Goal: Information Seeking & Learning: Check status

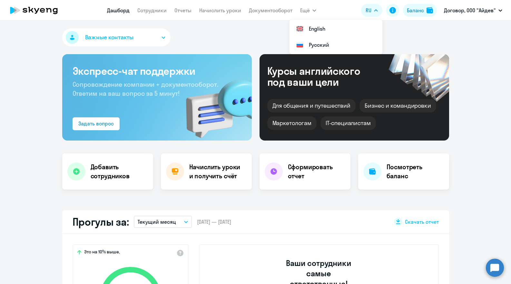
select select "30"
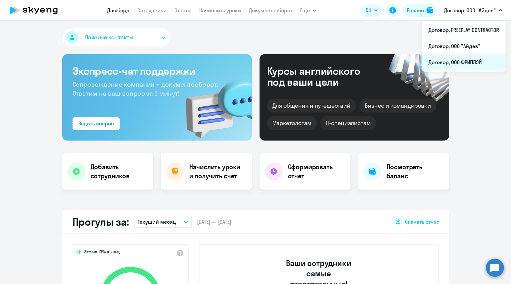
click at [478, 56] on li "Договор, ООО ФРИПЛЭЙ" at bounding box center [464, 62] width 84 height 16
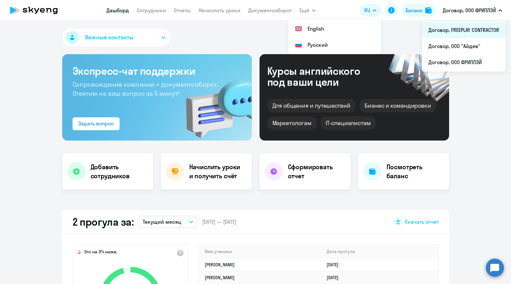
click at [469, 25] on li "Договор, FREEPLAY CONTRACTOR" at bounding box center [464, 30] width 84 height 16
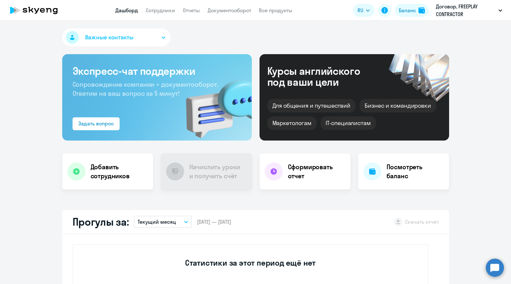
click at [156, 6] on app-menu-item-link "Сотрудники" at bounding box center [160, 10] width 29 height 8
click at [166, 12] on link "Сотрудники" at bounding box center [160, 10] width 29 height 6
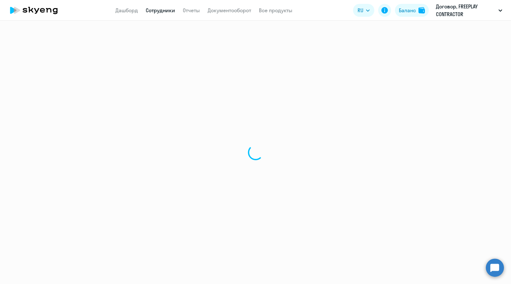
select select "30"
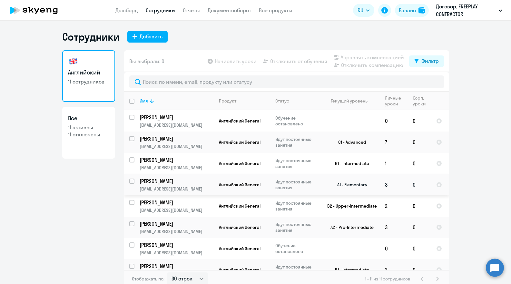
click at [183, 178] on p "Божков Евгений" at bounding box center [176, 181] width 73 height 7
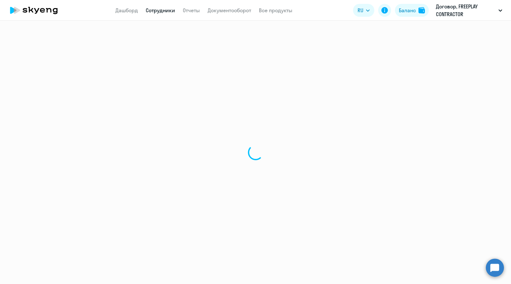
select select "english"
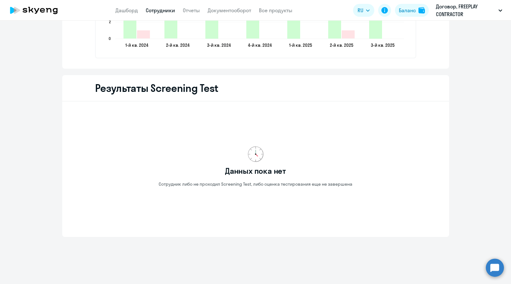
scroll to position [789, 0]
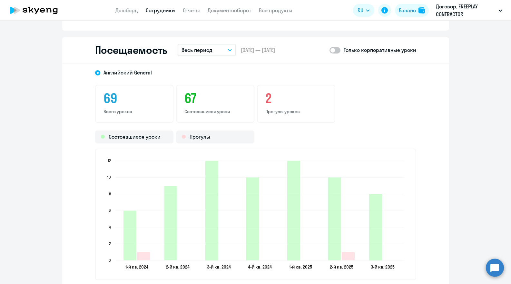
click at [207, 40] on div "Посещаемость Весь период – [DATE] — [DATE] Только корпоративные уроки" at bounding box center [255, 50] width 387 height 26
click at [205, 53] on p "Весь период" at bounding box center [197, 50] width 31 height 8
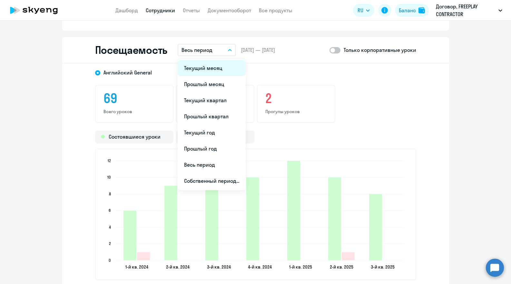
click at [203, 66] on li "Текущий месяц" at bounding box center [212, 68] width 68 height 16
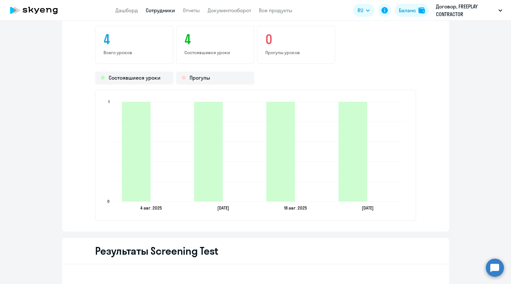
scroll to position [846, 0]
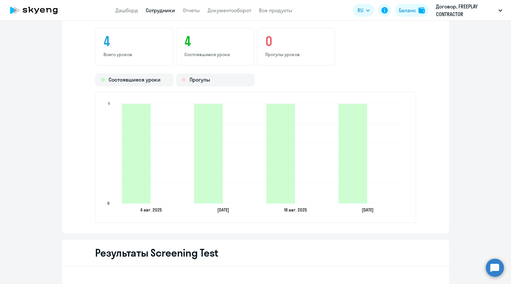
drag, startPoint x: 381, startPoint y: 209, endPoint x: 131, endPoint y: 210, distance: 249.6
click at [131, 210] on icon "4 авг. 2025 4 авг. 2025 11 авг. 2025 11 авг. 2025 18 авг. 2025 18 авг. 2025 25 …" at bounding box center [256, 158] width 306 height 114
click at [195, 215] on ngx-charts-bar-vertical-2d "4 авг. 2025 4 авг. 2025 11 авг. 2025 11 авг. 2025 18 авг. 2025 18 авг. 2025 25 …" at bounding box center [255, 158] width 321 height 132
drag, startPoint x: 121, startPoint y: 212, endPoint x: 164, endPoint y: 211, distance: 43.9
click at [164, 212] on icon "4 авг. 2025 4 авг. 2025 11 авг. 2025 11 авг. 2025 18 авг. 2025 18 авг. 2025 25 …" at bounding box center [256, 158] width 306 height 114
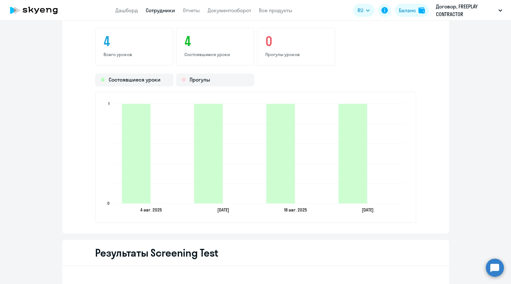
drag, startPoint x: 128, startPoint y: 210, endPoint x: 395, endPoint y: 206, distance: 266.8
click at [395, 206] on icon "4 авг. 2025 4 авг. 2025 11 авг. 2025 11 авг. 2025 18 авг. 2025 18 авг. 2025 25 …" at bounding box center [256, 158] width 306 height 114
click at [417, 204] on div "Английский General 4 Всего уроков 4 Состоявшиеся уроки 0 Прогулы уроков Состояв…" at bounding box center [255, 119] width 387 height 227
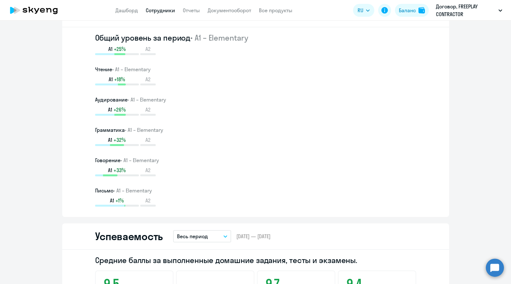
scroll to position [0, 0]
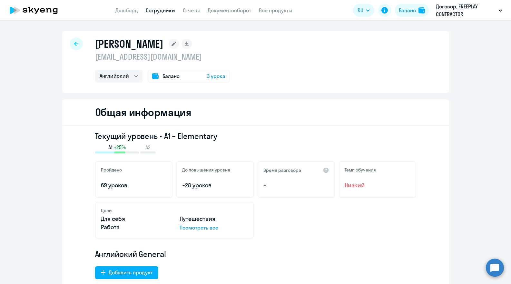
click at [156, 13] on link "Сотрудники" at bounding box center [160, 10] width 29 height 6
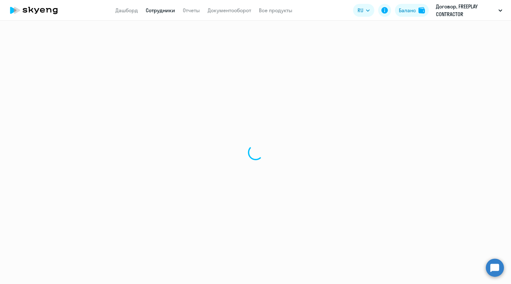
select select "30"
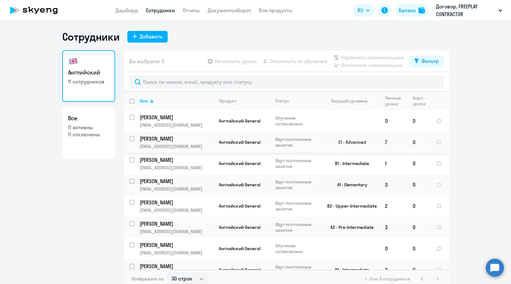
click at [182, 140] on p "[PERSON_NAME]" at bounding box center [176, 138] width 73 height 7
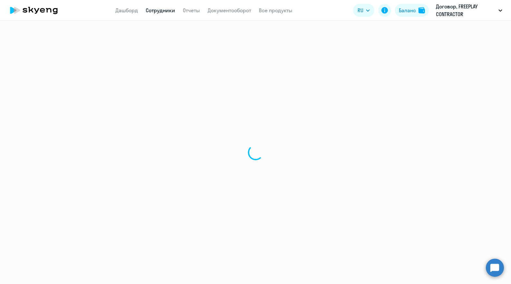
select select "english"
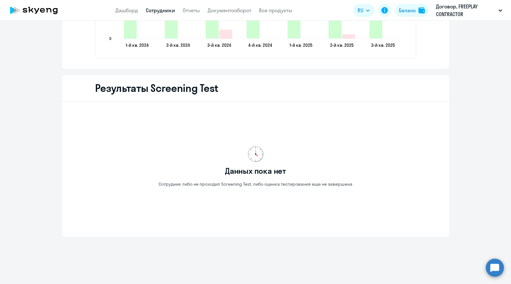
scroll to position [795, 0]
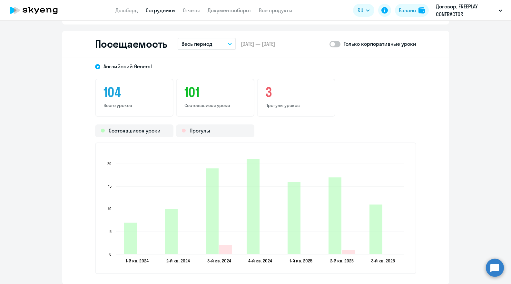
click at [187, 47] on p "Весь период" at bounding box center [197, 44] width 31 height 8
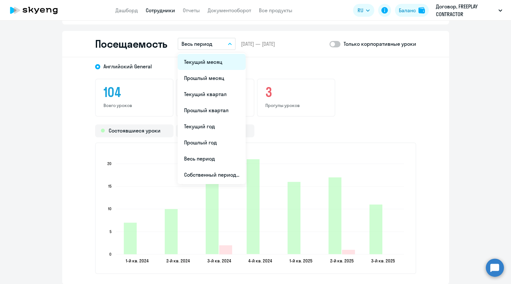
click at [202, 62] on li "Текущий месяц" at bounding box center [212, 62] width 68 height 16
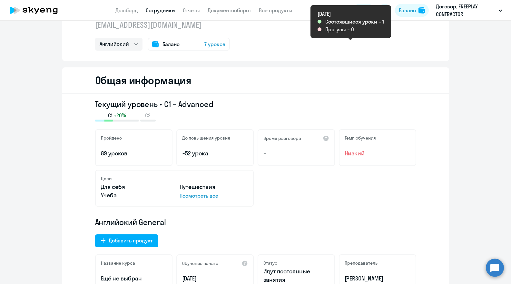
scroll to position [0, 0]
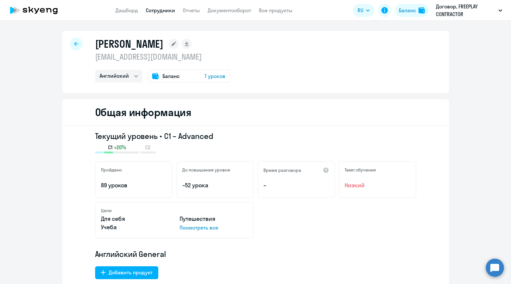
click at [160, 11] on link "Сотрудники" at bounding box center [160, 10] width 29 height 6
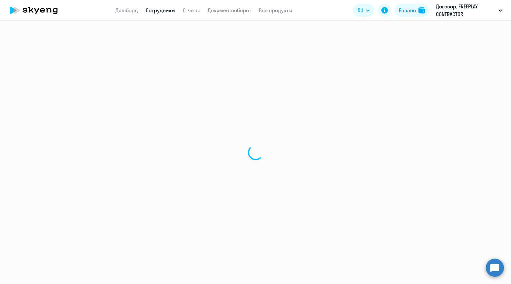
select select "30"
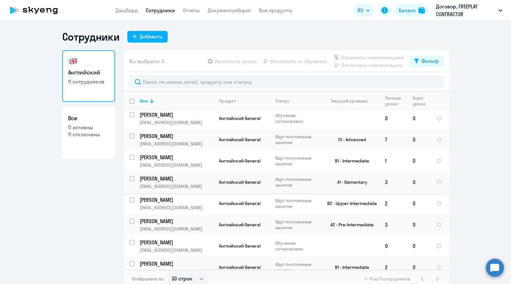
scroll to position [4, 0]
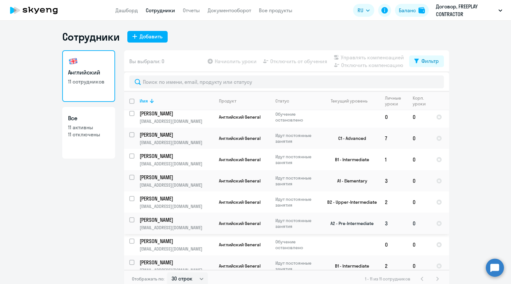
click at [164, 217] on p "[PERSON_NAME]" at bounding box center [176, 219] width 73 height 7
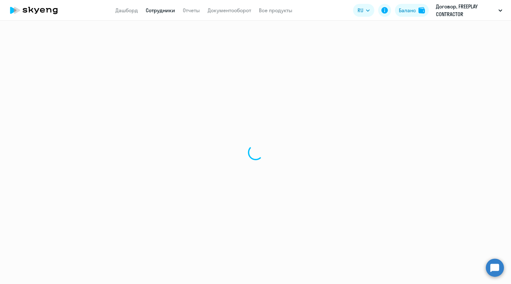
select select "english"
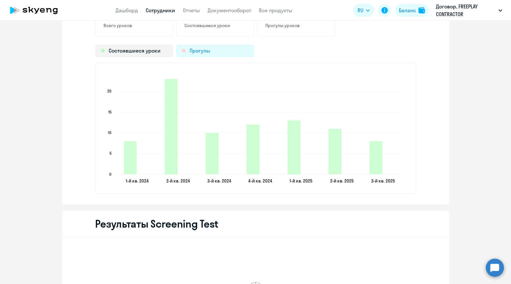
scroll to position [787, 0]
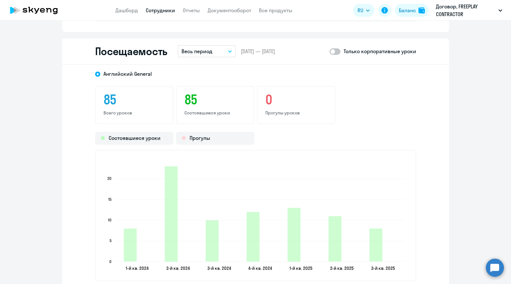
click at [200, 53] on p "Весь период" at bounding box center [197, 51] width 31 height 8
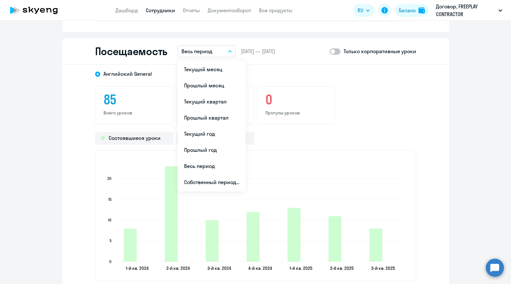
click at [205, 67] on li "Текущий месяц" at bounding box center [212, 69] width 68 height 16
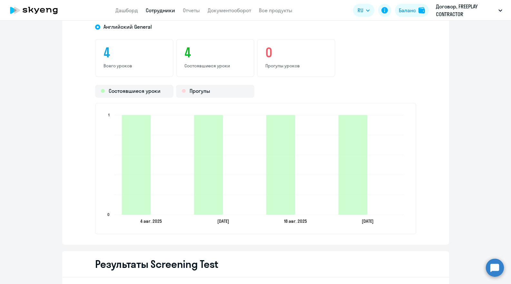
scroll to position [0, 0]
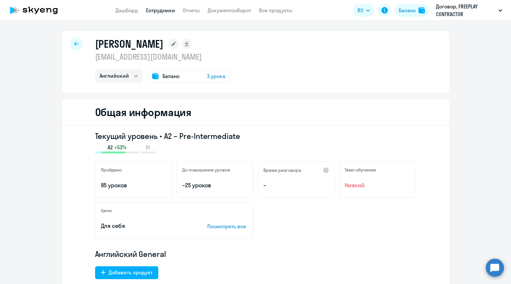
click at [161, 12] on link "Сотрудники" at bounding box center [160, 10] width 29 height 6
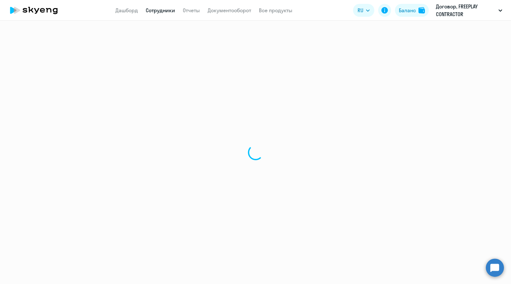
select select "30"
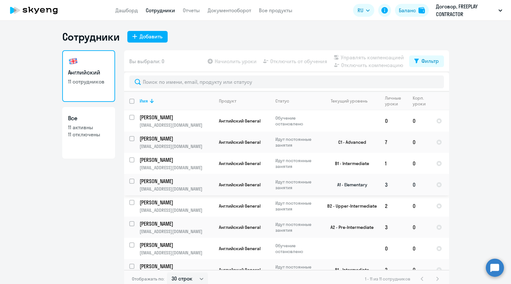
click at [178, 187] on p "[EMAIL_ADDRESS][DOMAIN_NAME]" at bounding box center [177, 189] width 74 height 6
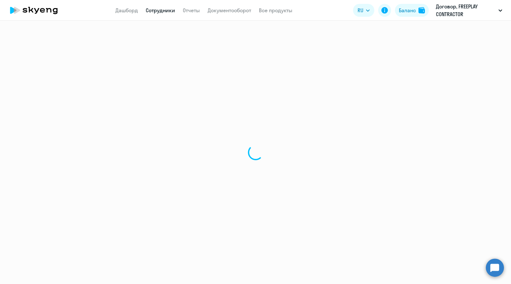
select select "english"
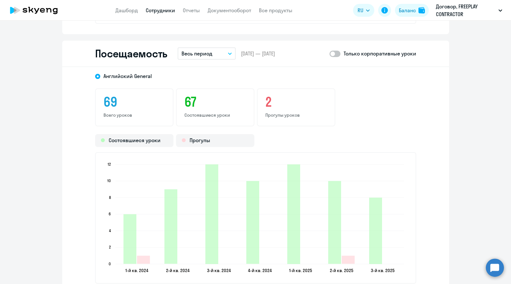
scroll to position [756, 0]
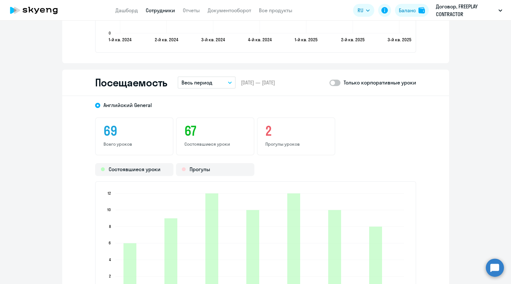
click at [209, 81] on p "Весь период" at bounding box center [197, 83] width 31 height 8
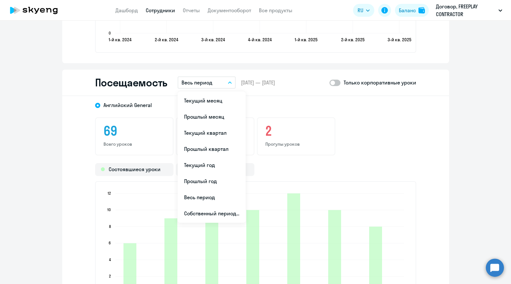
click at [209, 101] on li "Текущий месяц" at bounding box center [212, 101] width 68 height 16
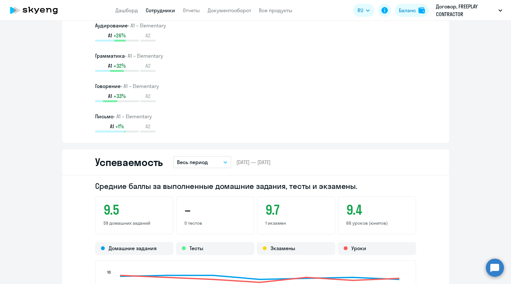
scroll to position [0, 0]
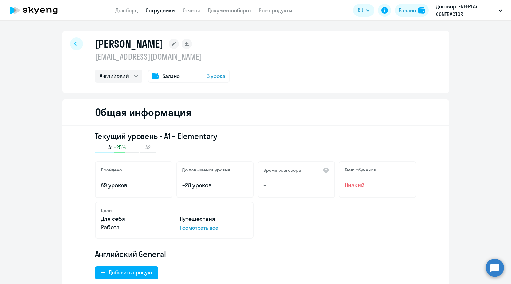
click at [157, 13] on app-menu-item-link "Сотрудники" at bounding box center [160, 10] width 29 height 8
click at [156, 12] on link "Сотрудники" at bounding box center [160, 10] width 29 height 6
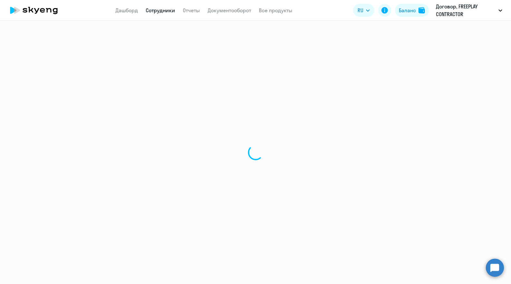
select select "30"
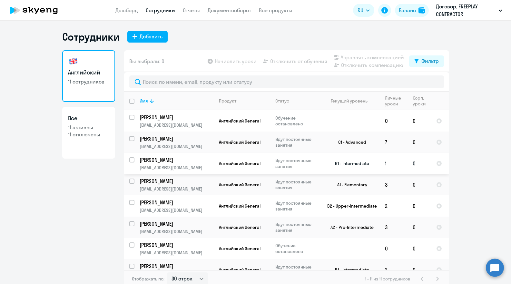
click at [189, 157] on p "[PERSON_NAME]" at bounding box center [176, 159] width 73 height 7
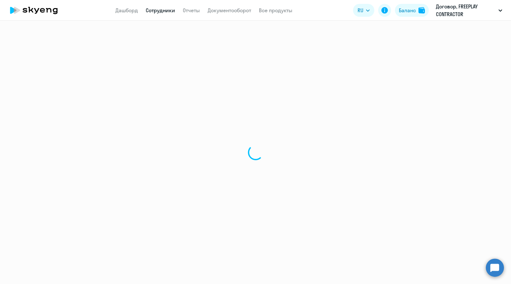
select select "english"
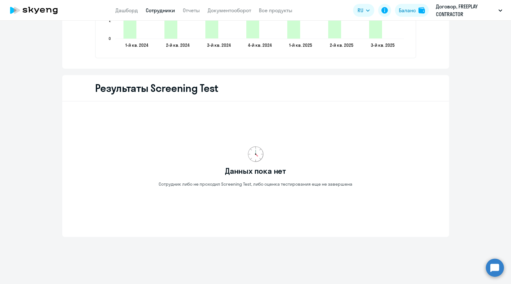
scroll to position [789, 0]
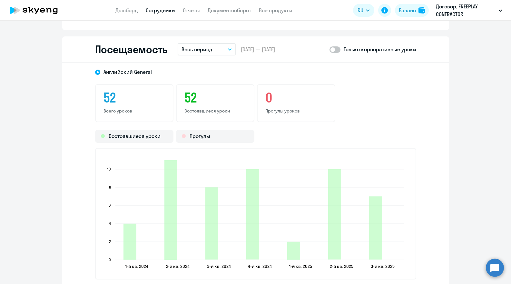
click at [207, 60] on div "Посещаемость Весь период – [DATE] — [DATE] Только корпоративные уроки" at bounding box center [255, 49] width 387 height 26
click at [209, 52] on p "Весь период" at bounding box center [197, 49] width 31 height 8
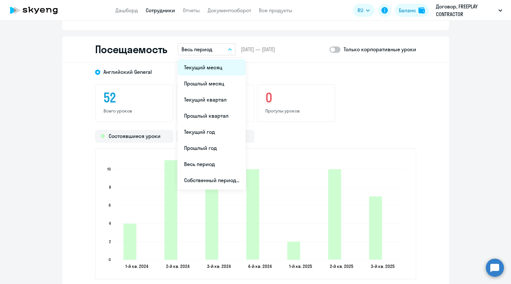
click at [209, 63] on li "Текущий месяц" at bounding box center [212, 67] width 68 height 16
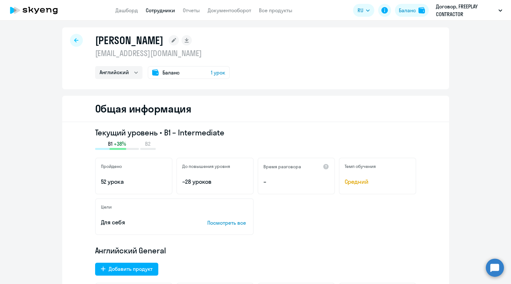
scroll to position [0, 0]
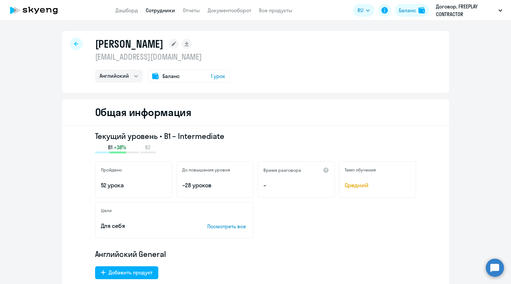
click at [153, 11] on link "Сотрудники" at bounding box center [160, 10] width 29 height 6
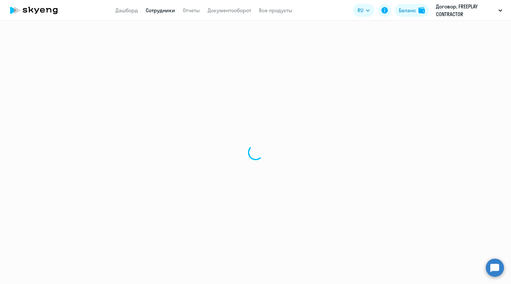
select select "30"
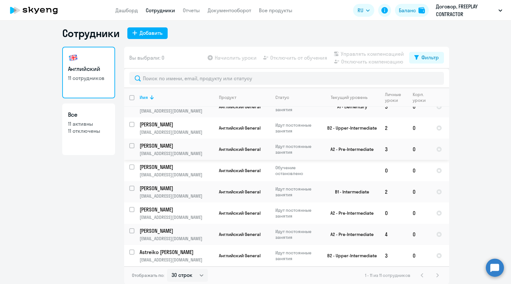
scroll to position [4, 0]
click at [180, 253] on p "Astreiko [PERSON_NAME]" at bounding box center [176, 251] width 73 height 7
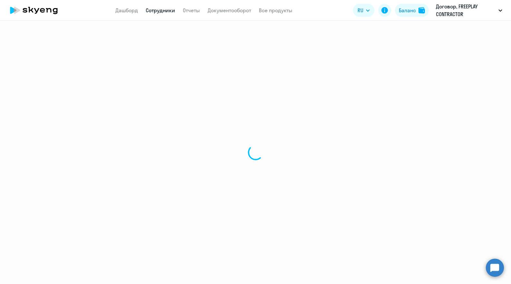
select select "english"
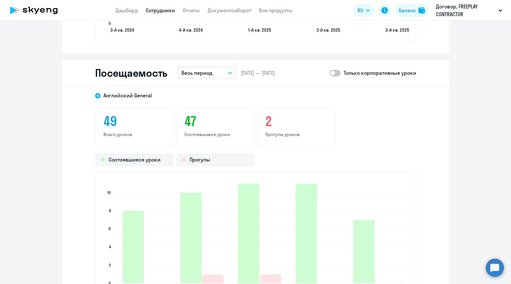
scroll to position [765, 0]
click at [205, 69] on button "Весь период" at bounding box center [207, 73] width 58 height 12
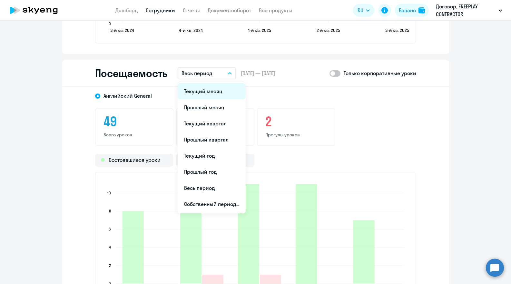
click at [207, 84] on li "Текущий месяц" at bounding box center [212, 91] width 68 height 16
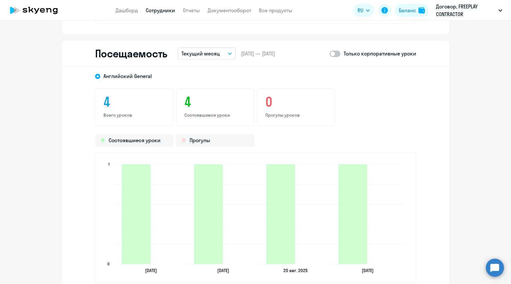
scroll to position [875, 0]
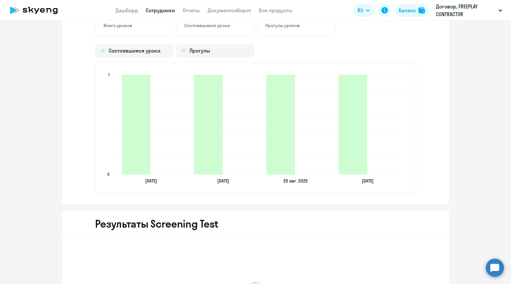
click at [157, 11] on link "Сотрудники" at bounding box center [160, 10] width 29 height 6
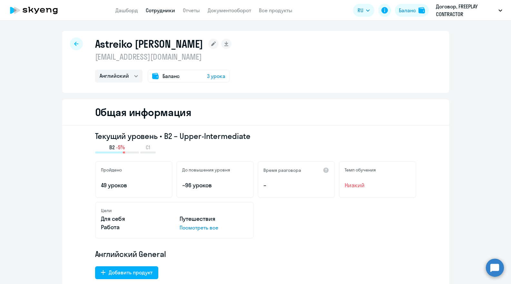
click at [157, 11] on link "Сотрудники" at bounding box center [160, 10] width 29 height 6
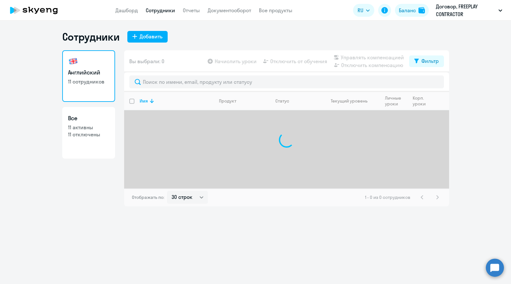
select select "30"
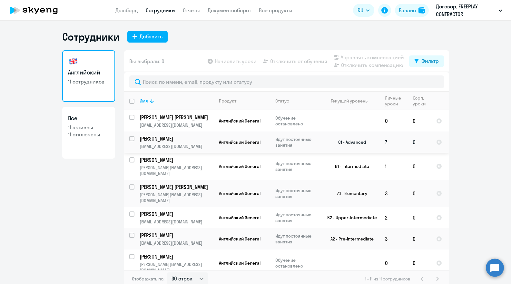
click at [170, 140] on p "[PERSON_NAME]" at bounding box center [176, 138] width 73 height 7
select select "english"
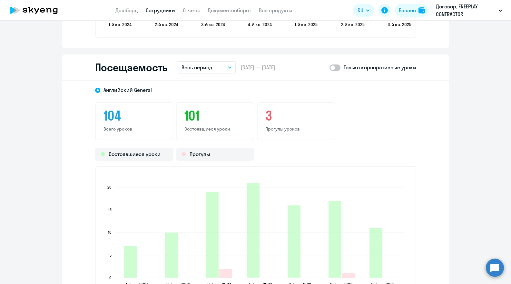
scroll to position [770, 0]
click at [204, 68] on p "Весь период" at bounding box center [197, 68] width 31 height 8
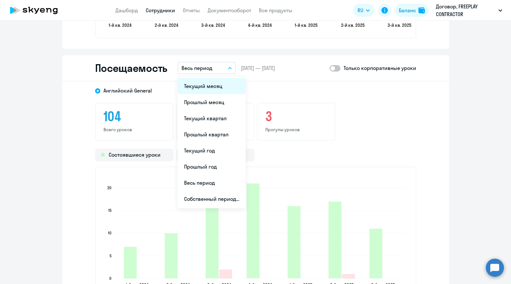
click at [211, 83] on li "Текущий месяц" at bounding box center [212, 86] width 68 height 16
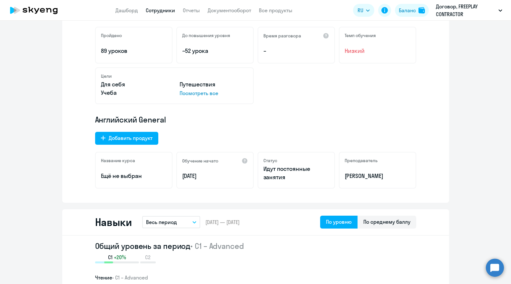
scroll to position [0, 0]
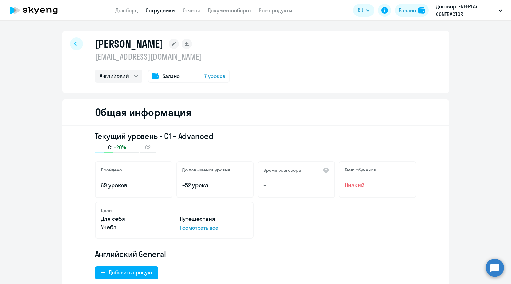
select select "english"
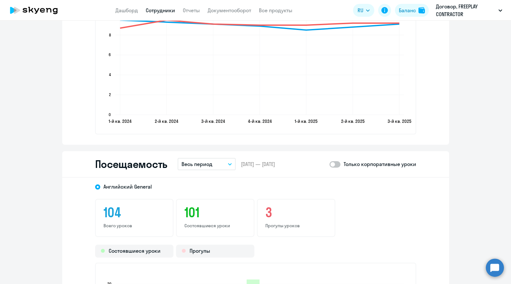
click at [207, 157] on div "Посещаемость Весь период – [DATE] — [DATE] Только корпоративные уроки" at bounding box center [255, 164] width 387 height 26
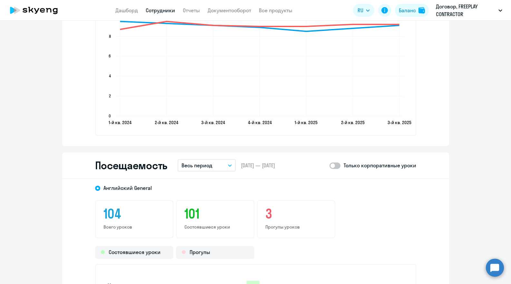
click at [198, 167] on p "Весь период" at bounding box center [197, 166] width 31 height 8
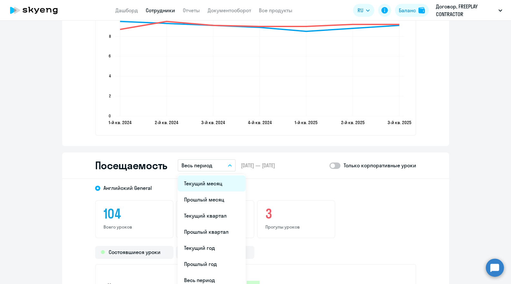
click at [195, 179] on li "Текущий месяц" at bounding box center [212, 183] width 68 height 16
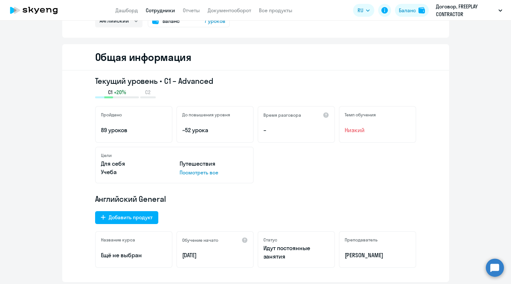
scroll to position [0, 0]
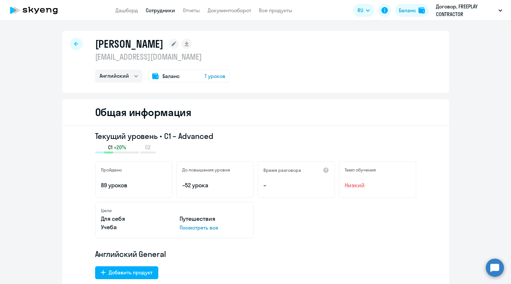
click at [164, 11] on link "Сотрудники" at bounding box center [160, 10] width 29 height 6
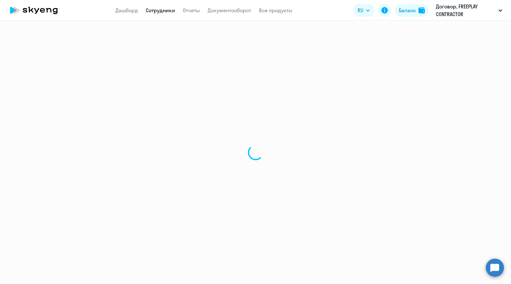
click at [165, 10] on link "Сотрудники" at bounding box center [160, 10] width 29 height 6
select select "30"
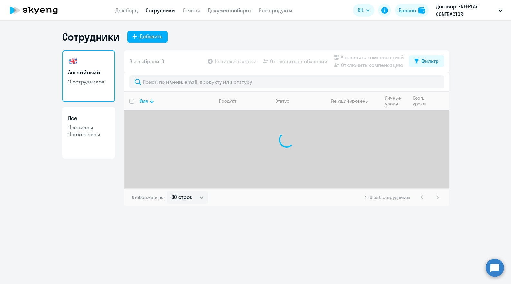
select select "30"
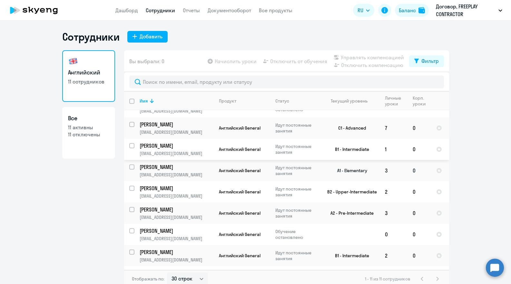
scroll to position [24, 0]
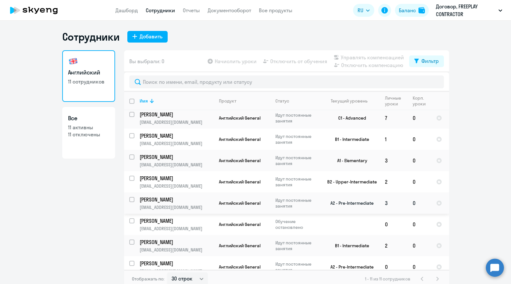
click at [175, 197] on p "[PERSON_NAME]" at bounding box center [176, 199] width 73 height 7
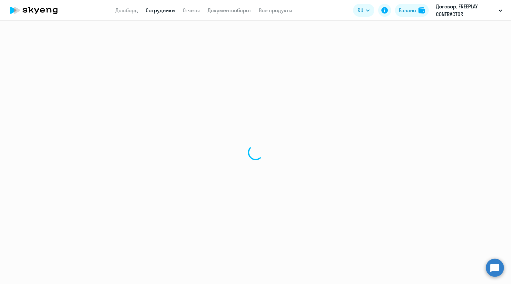
select select "english"
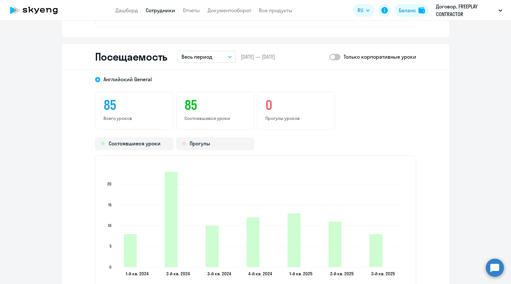
scroll to position [783, 0]
click at [213, 56] on button "Весь период" at bounding box center [207, 56] width 58 height 12
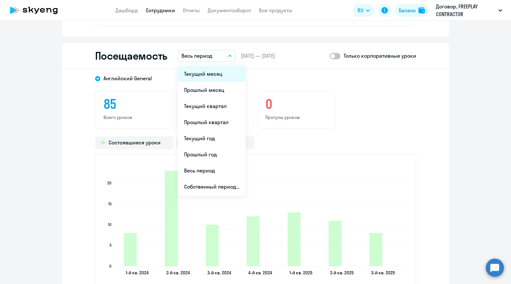
click at [208, 73] on li "Текущий месяц" at bounding box center [212, 74] width 68 height 16
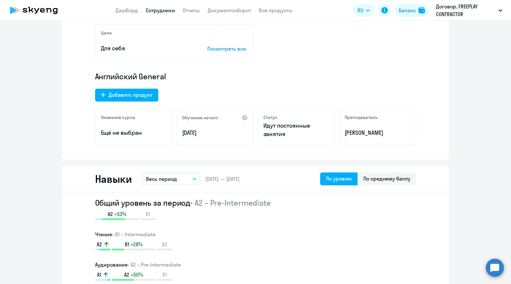
scroll to position [0, 0]
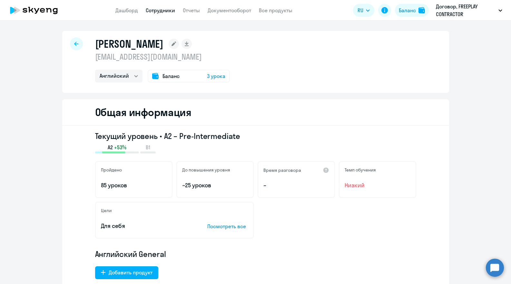
click at [164, 12] on link "Сотрудники" at bounding box center [160, 10] width 29 height 6
select select "30"
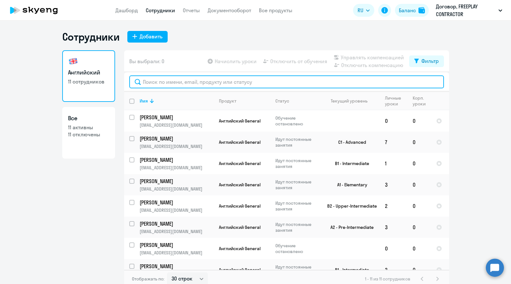
click at [239, 81] on input "text" at bounding box center [286, 81] width 315 height 13
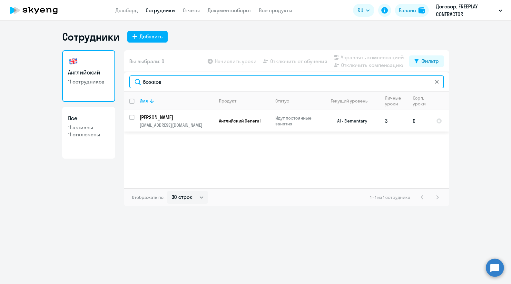
type input "божков"
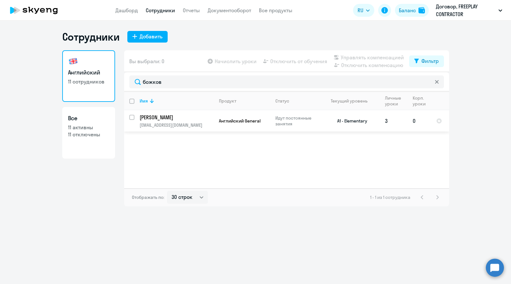
click at [163, 115] on p "[PERSON_NAME]" at bounding box center [176, 117] width 73 height 7
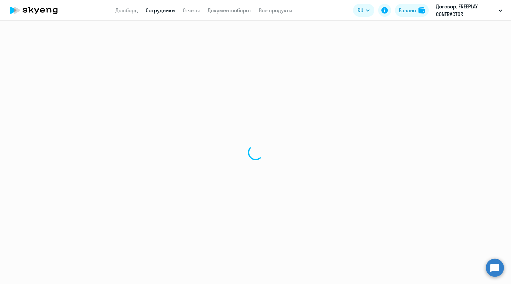
select select "english"
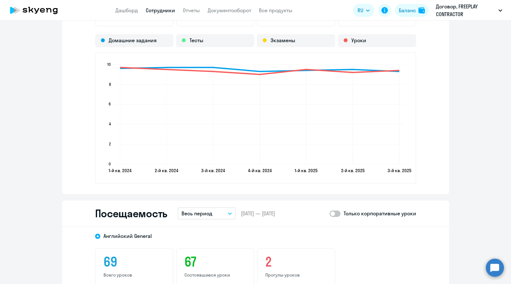
scroll to position [633, 0]
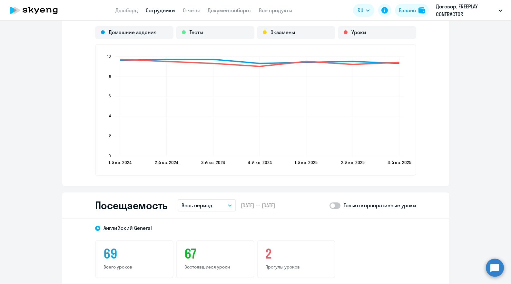
click at [202, 207] on p "Весь период" at bounding box center [197, 206] width 31 height 8
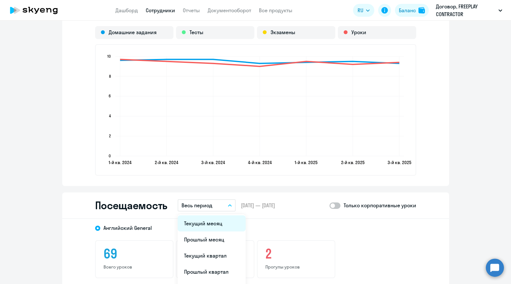
click at [203, 220] on li "Текущий месяц" at bounding box center [212, 223] width 68 height 16
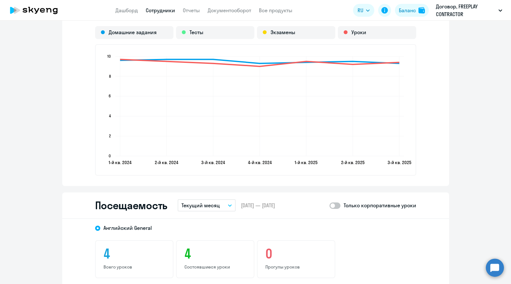
click at [203, 208] on p "Текущий месяц" at bounding box center [201, 206] width 38 height 8
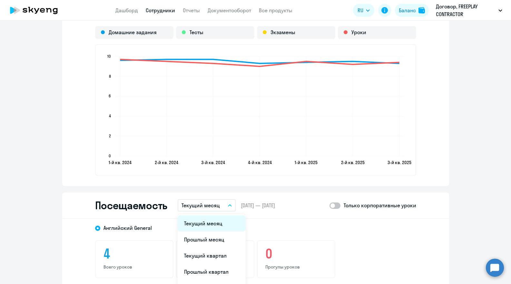
click at [204, 224] on li "Текущий месяц" at bounding box center [212, 223] width 68 height 16
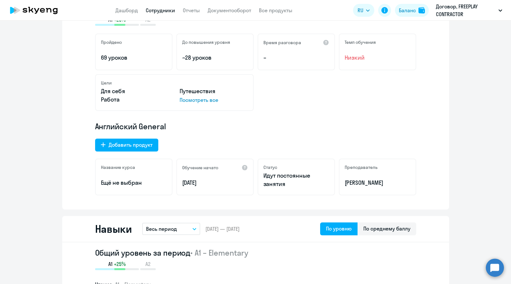
scroll to position [0, 0]
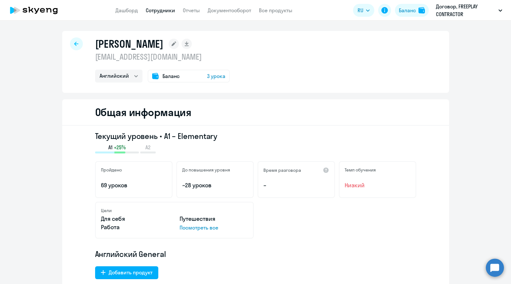
click at [155, 8] on link "Сотрудники" at bounding box center [160, 10] width 29 height 6
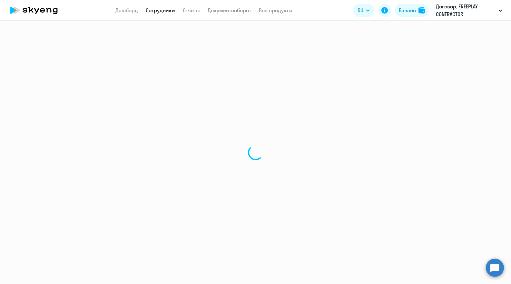
select select "30"
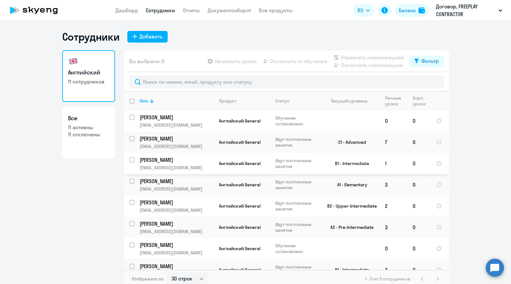
click at [182, 162] on p "[PERSON_NAME]" at bounding box center [176, 159] width 73 height 7
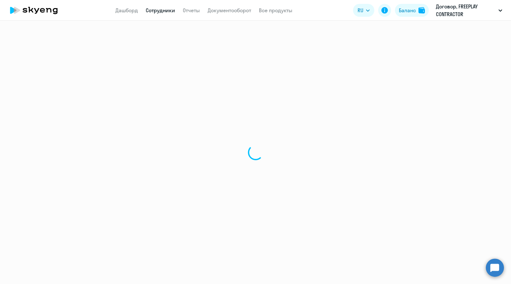
select select "english"
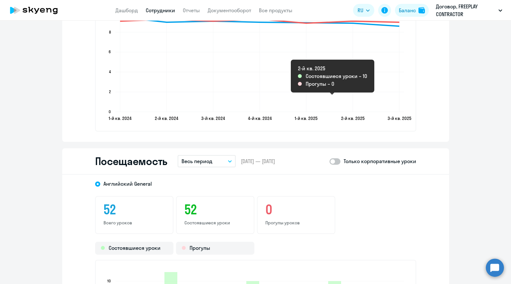
scroll to position [665, 0]
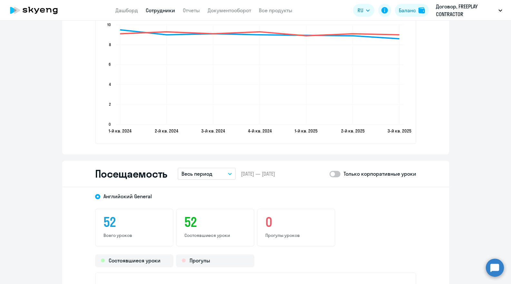
click at [206, 172] on p "Весь период" at bounding box center [197, 174] width 31 height 8
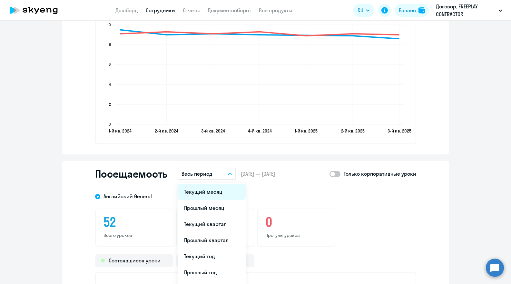
click at [207, 192] on li "Текущий месяц" at bounding box center [212, 192] width 68 height 16
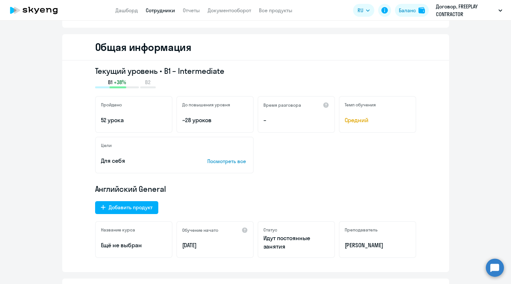
scroll to position [0, 0]
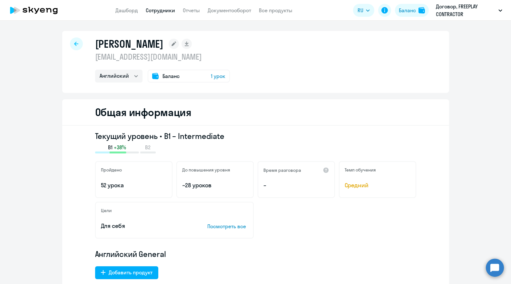
click at [164, 8] on link "Сотрудники" at bounding box center [160, 10] width 29 height 6
select select "30"
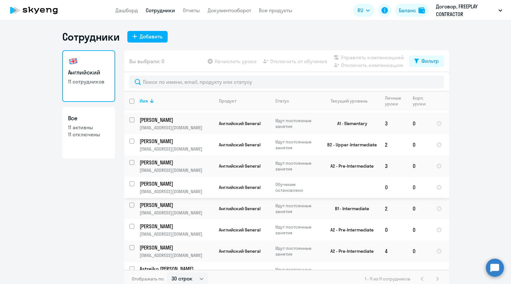
scroll to position [75, 0]
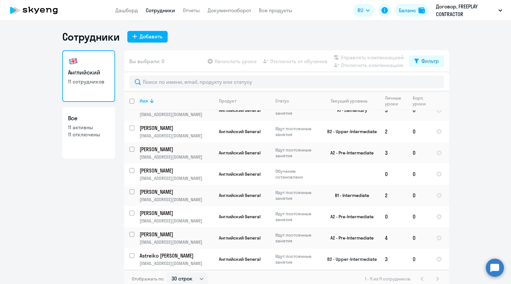
click at [192, 259] on td "Astreiko Irina [EMAIL_ADDRESS][DOMAIN_NAME]" at bounding box center [173, 259] width 79 height 21
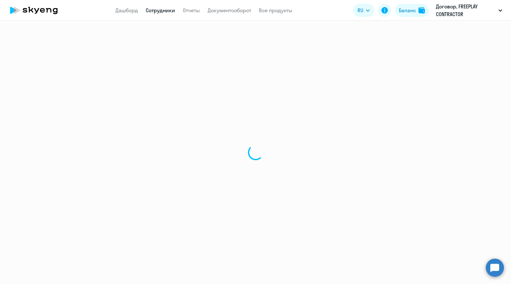
select select "english"
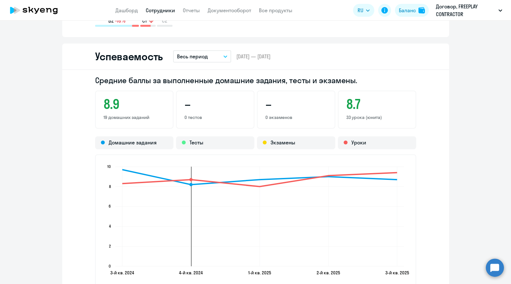
scroll to position [720, 0]
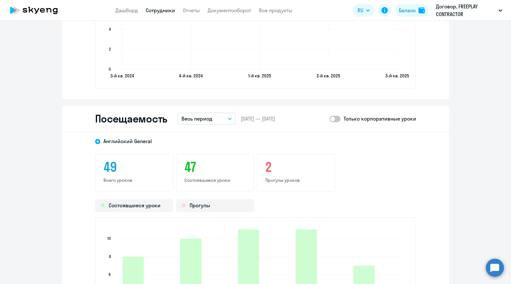
drag, startPoint x: 203, startPoint y: 127, endPoint x: 204, endPoint y: 123, distance: 4.2
click at [203, 126] on div "Посещаемость Весь период – [DATE] — [DATE] Только корпоративные уроки" at bounding box center [255, 119] width 387 height 26
click at [204, 121] on p "Весь период" at bounding box center [197, 119] width 31 height 8
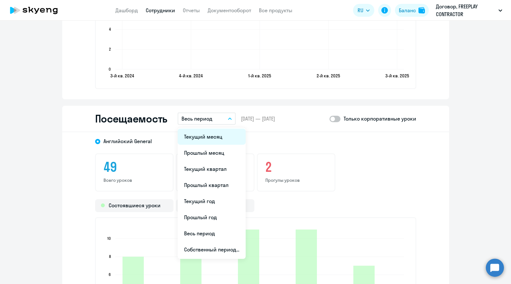
click at [208, 131] on li "Текущий месяц" at bounding box center [212, 137] width 68 height 16
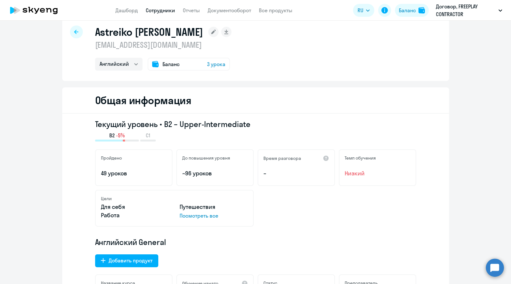
scroll to position [0, 0]
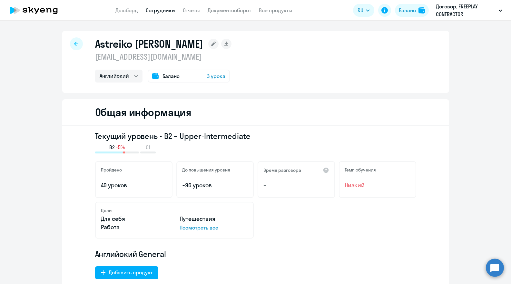
click at [156, 5] on app-header "Дашборд Сотрудники Отчеты Документооборот Все продукты Дашборд Сотрудники Отчет…" at bounding box center [255, 10] width 511 height 21
click at [155, 9] on link "Сотрудники" at bounding box center [160, 10] width 29 height 6
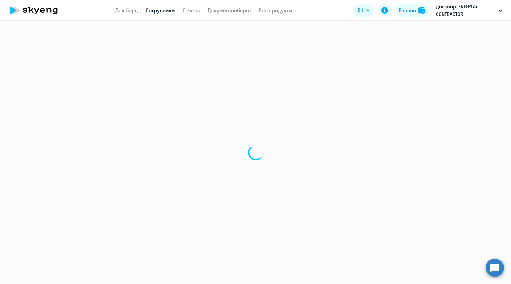
select select "30"
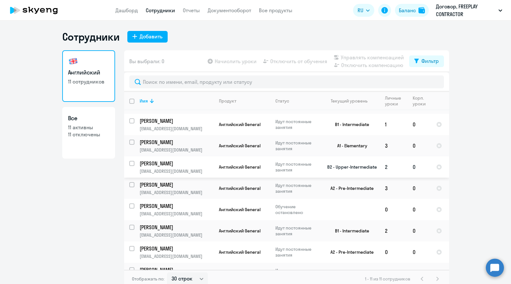
scroll to position [75, 0]
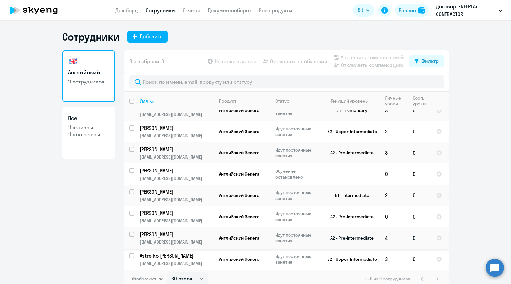
click at [189, 233] on p "[PERSON_NAME]" at bounding box center [176, 234] width 73 height 7
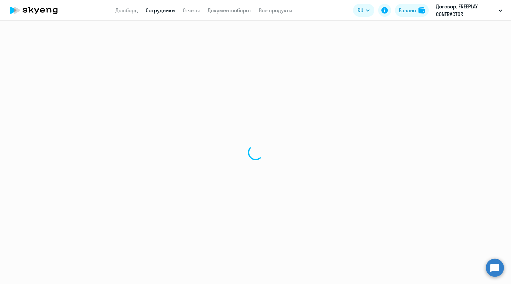
select select "english"
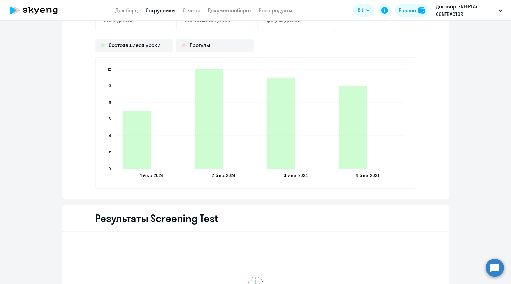
scroll to position [655, 0]
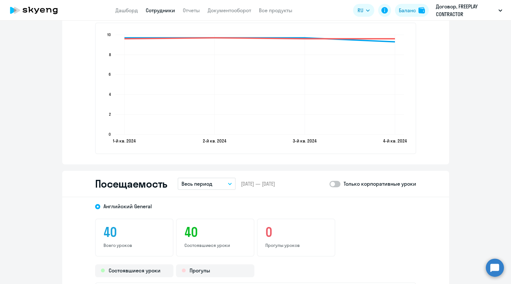
click at [204, 174] on div "Посещаемость Весь период – [DATE] — [DATE] Только корпоративные уроки" at bounding box center [255, 184] width 387 height 26
click at [209, 183] on p "Весь период" at bounding box center [197, 184] width 31 height 8
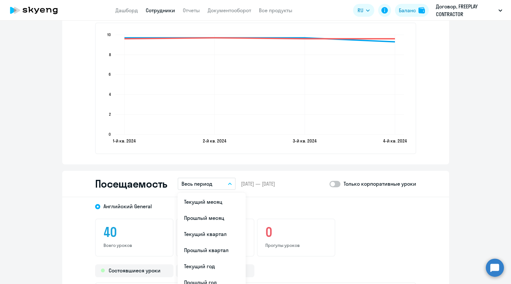
click at [218, 200] on li "Текущий месяц" at bounding box center [212, 202] width 68 height 16
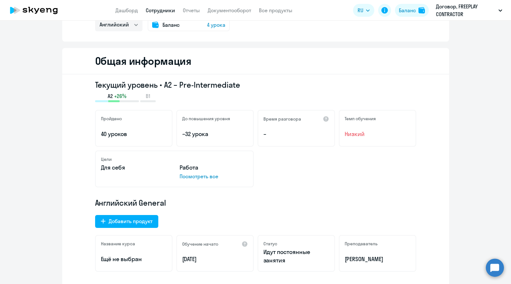
scroll to position [0, 0]
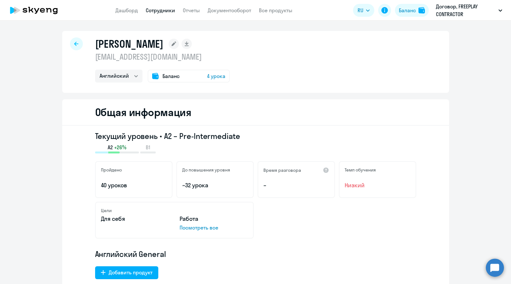
click at [153, 10] on link "Сотрудники" at bounding box center [160, 10] width 29 height 6
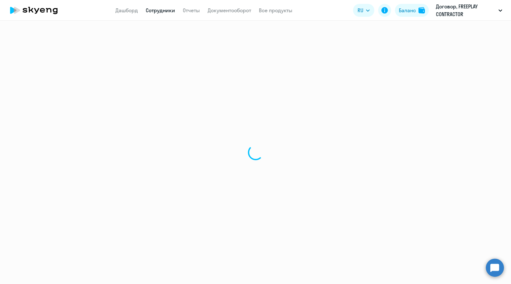
select select "30"
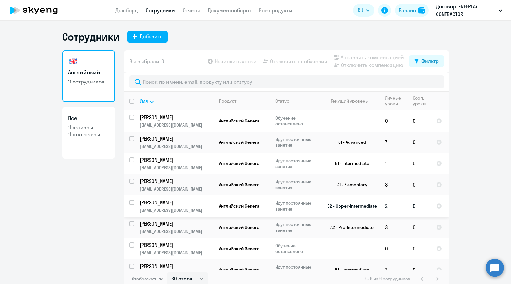
click at [223, 203] on span "Английский General" at bounding box center [240, 206] width 42 height 6
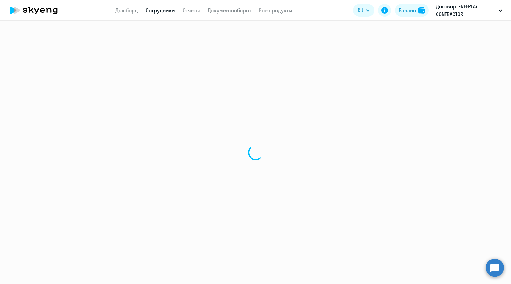
select select "english"
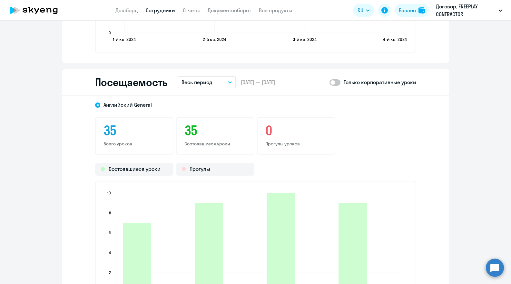
scroll to position [713, 0]
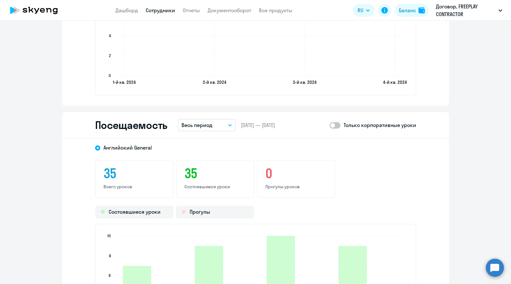
click at [205, 123] on p "Весь период" at bounding box center [197, 125] width 31 height 8
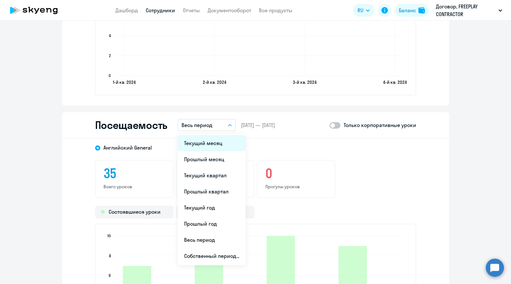
click at [205, 139] on li "Текущий месяц" at bounding box center [212, 143] width 68 height 16
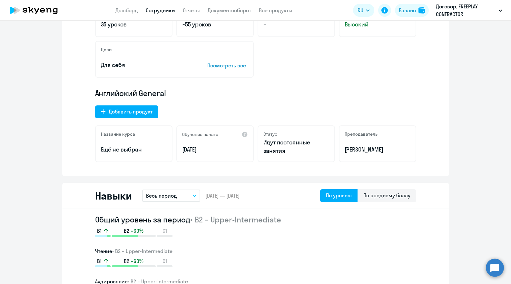
scroll to position [0, 0]
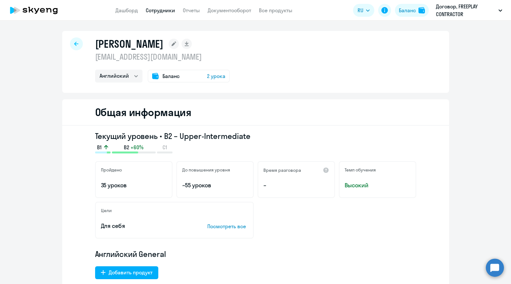
click at [158, 10] on link "Сотрудники" at bounding box center [160, 10] width 29 height 6
select select "30"
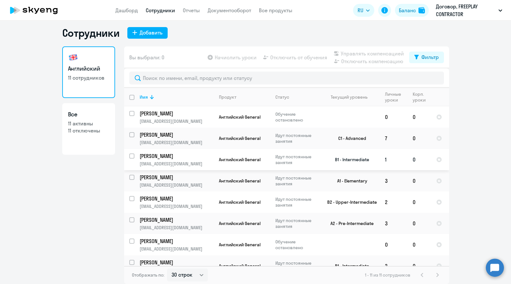
click at [178, 154] on p "[PERSON_NAME]" at bounding box center [176, 156] width 73 height 7
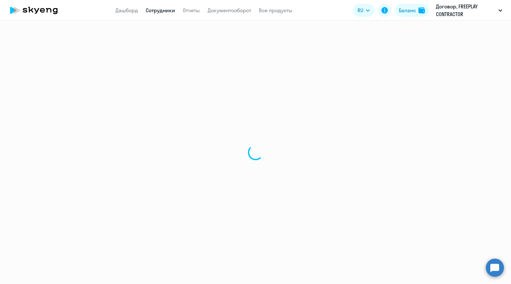
select select "english"
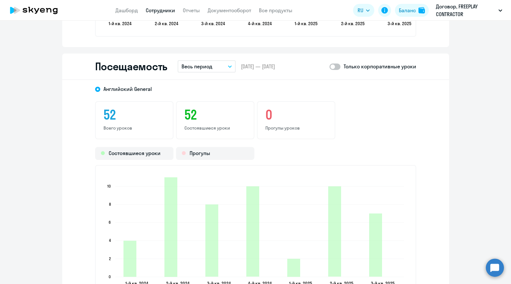
scroll to position [748, 0]
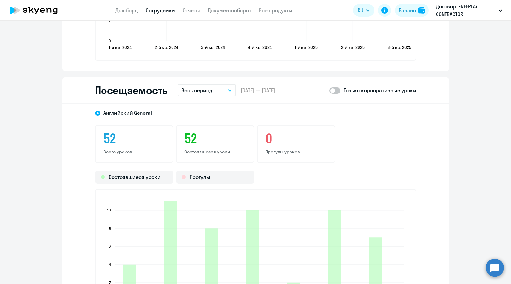
click at [212, 90] on button "Весь период" at bounding box center [207, 90] width 58 height 12
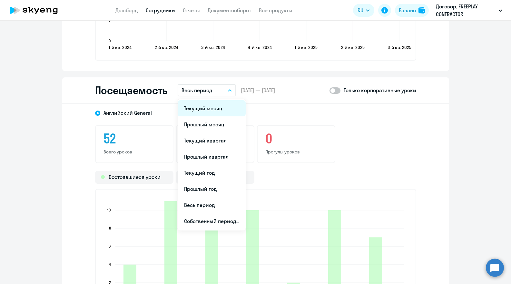
click at [212, 108] on li "Текущий месяц" at bounding box center [212, 108] width 68 height 16
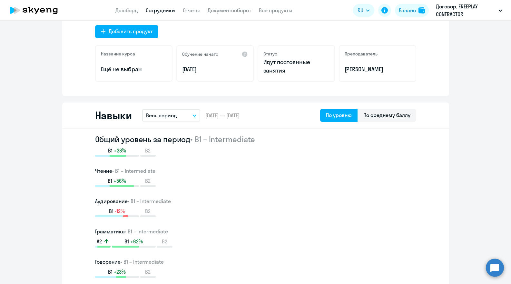
scroll to position [239, 0]
